Goal: Task Accomplishment & Management: Use online tool/utility

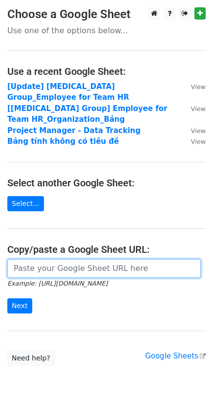
click at [35, 259] on input "url" at bounding box center [104, 268] width 194 height 19
paste input "https://docs.google.com/spreadsheets/d/1xG7RHIzMbAI01qkxZLalGZDxPfNBs3TmakkRATg…"
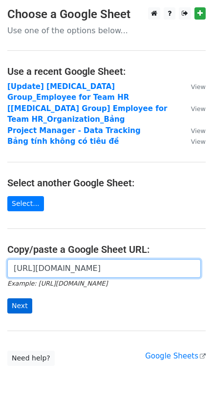
type input "https://docs.google.com/spreadsheets/d/1xG7RHIzMbAI01qkxZLalGZDxPfNBs3TmakkRATg…"
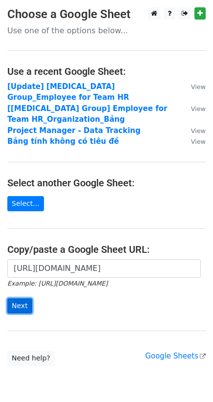
scroll to position [0, 0]
click at [14, 299] on input "Next" at bounding box center [19, 306] width 25 height 15
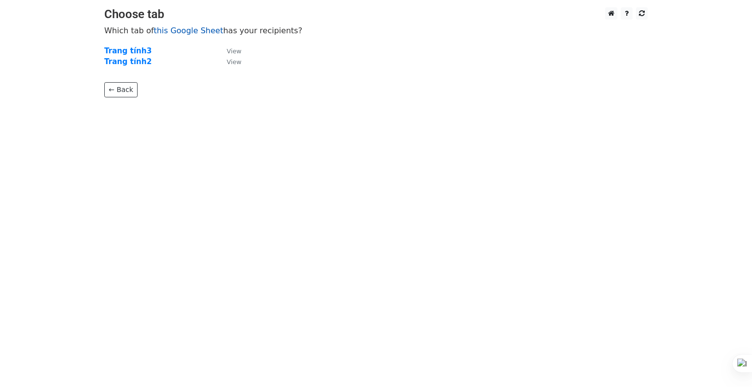
click at [181, 31] on link "this Google Sheet" at bounding box center [189, 30] width 70 height 9
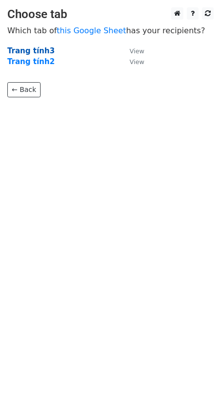
click at [25, 48] on strong "Trang tính3" at bounding box center [30, 50] width 47 height 9
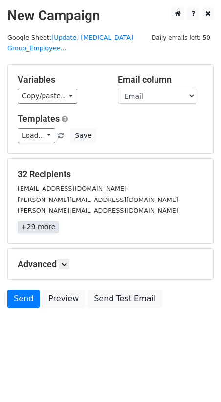
click at [36, 221] on link "+29 more" at bounding box center [38, 227] width 41 height 12
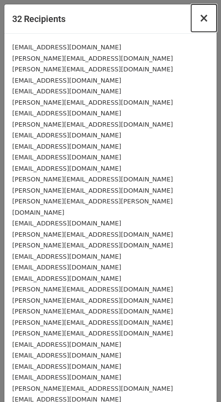
click at [199, 23] on span "×" at bounding box center [204, 18] width 10 height 14
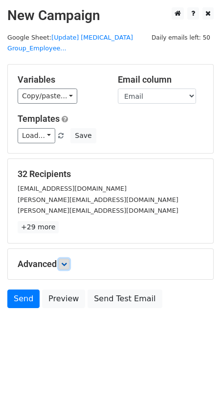
click at [66, 259] on link at bounding box center [64, 264] width 11 height 11
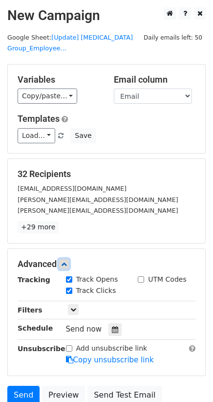
scroll to position [72, 0]
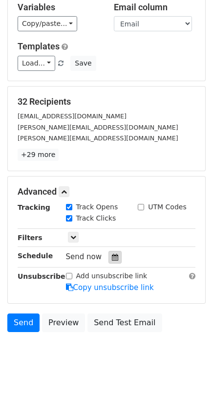
click at [112, 254] on icon at bounding box center [115, 257] width 6 height 7
click at [117, 324] on body "New Campaign Daily emails left: 50 Google Sheet: [Update] [MEDICAL_DATA] Group_…" at bounding box center [106, 155] width 213 height 441
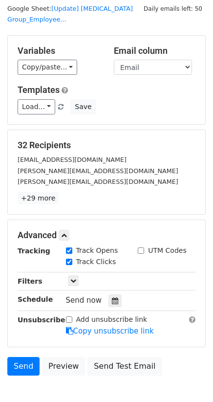
scroll to position [20, 0]
